Goal: Information Seeking & Learning: Learn about a topic

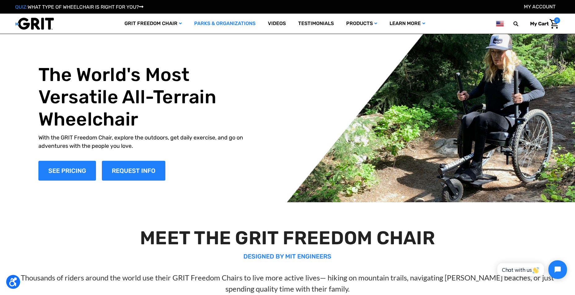
click at [222, 24] on link "Parks & Organizations" at bounding box center [225, 24] width 74 height 20
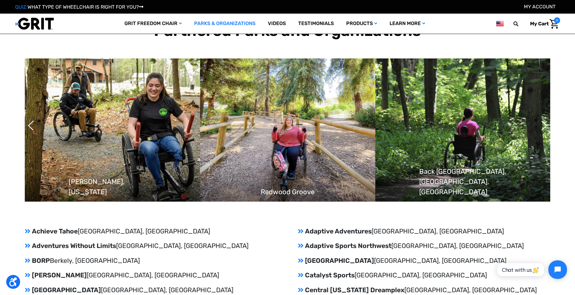
scroll to position [527, 0]
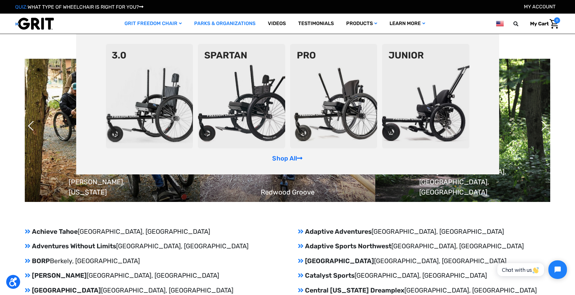
click at [332, 112] on img at bounding box center [333, 96] width 87 height 105
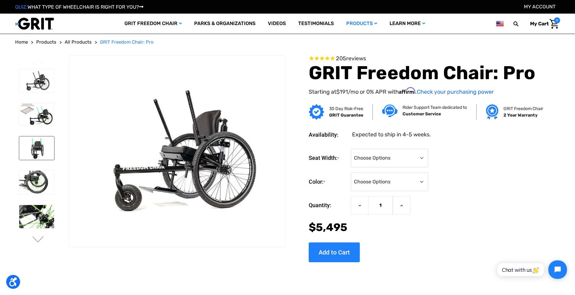
click at [37, 144] on img at bounding box center [36, 149] width 35 height 24
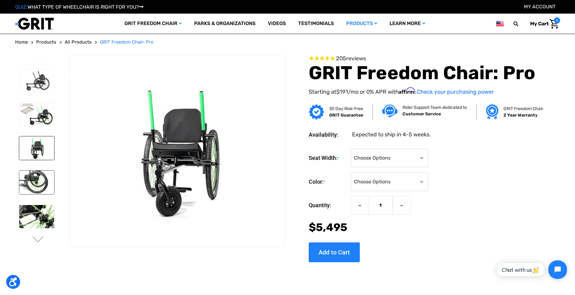
click at [35, 181] on img at bounding box center [36, 183] width 35 height 24
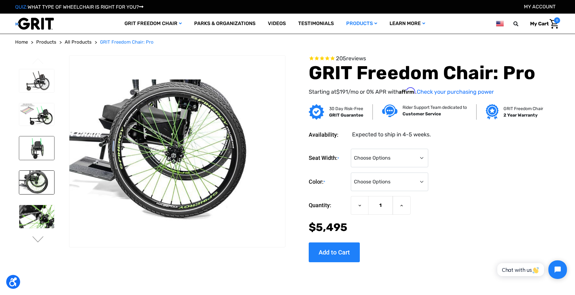
click at [43, 151] on img at bounding box center [36, 149] width 35 height 24
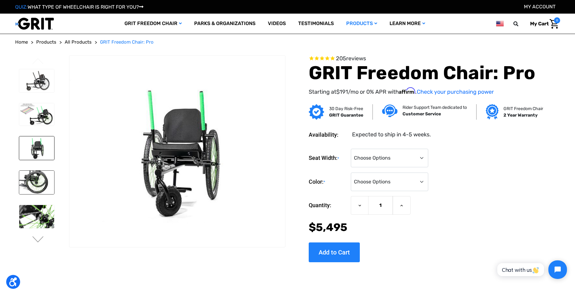
click at [38, 180] on img at bounding box center [36, 183] width 35 height 24
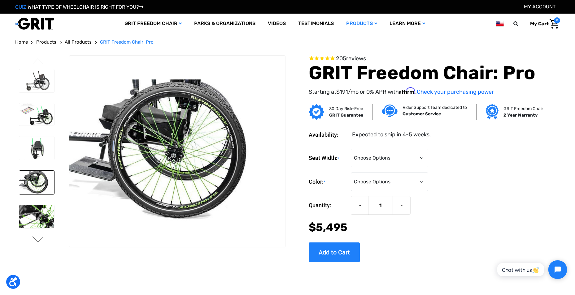
click at [41, 241] on button "Next" at bounding box center [38, 240] width 13 height 7
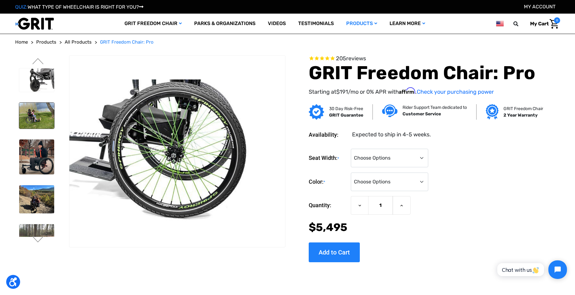
click at [44, 112] on img at bounding box center [36, 116] width 35 height 26
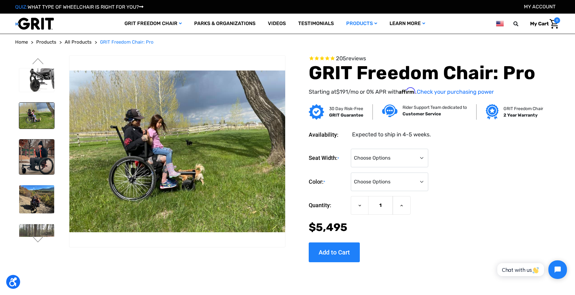
click at [36, 144] on img at bounding box center [36, 157] width 35 height 35
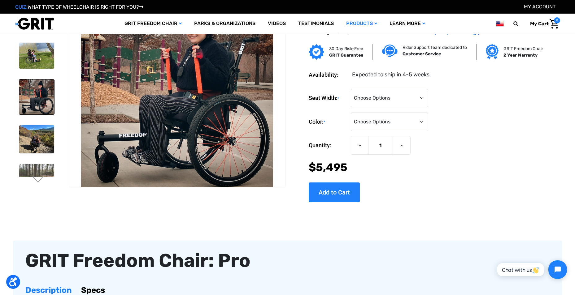
scroll to position [31, 0]
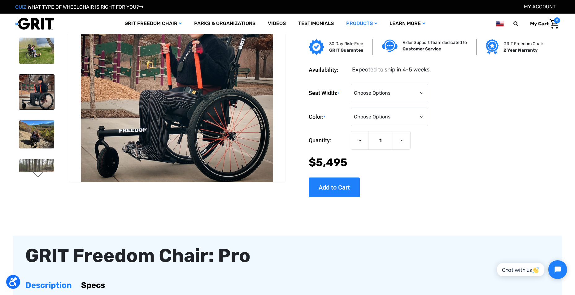
click at [41, 176] on button "Next" at bounding box center [38, 175] width 13 height 7
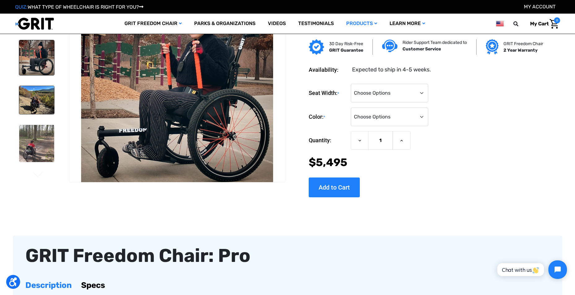
click at [35, 103] on img at bounding box center [36, 100] width 35 height 28
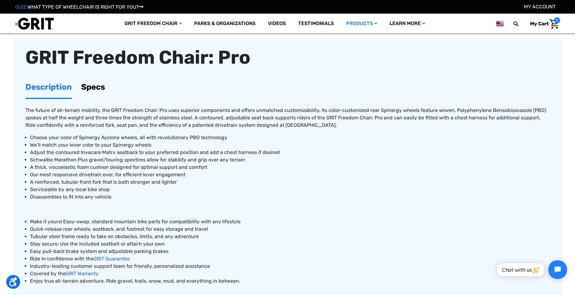
scroll to position [248, 0]
